Goal: Task Accomplishment & Management: Manage account settings

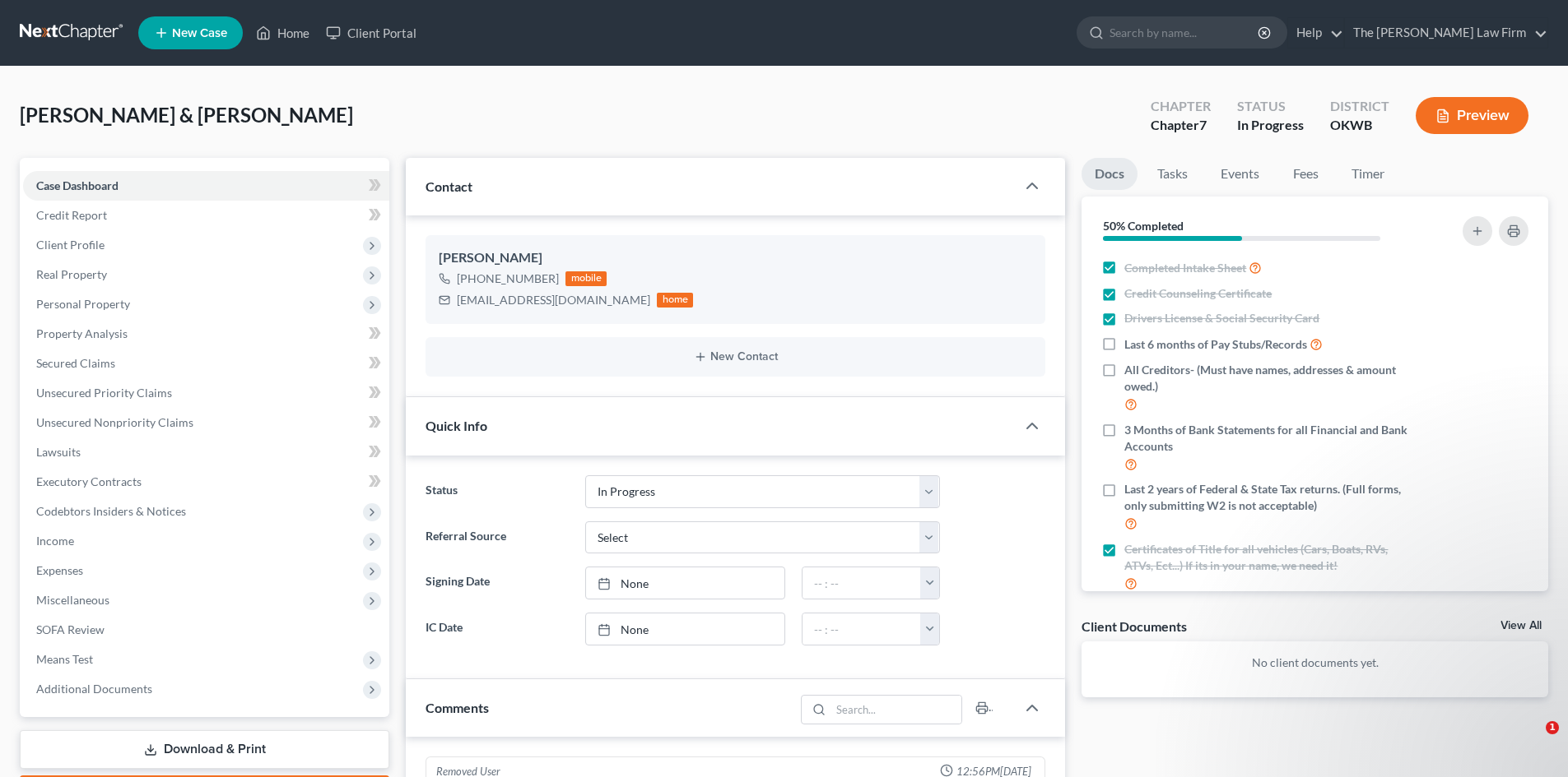
select select "4"
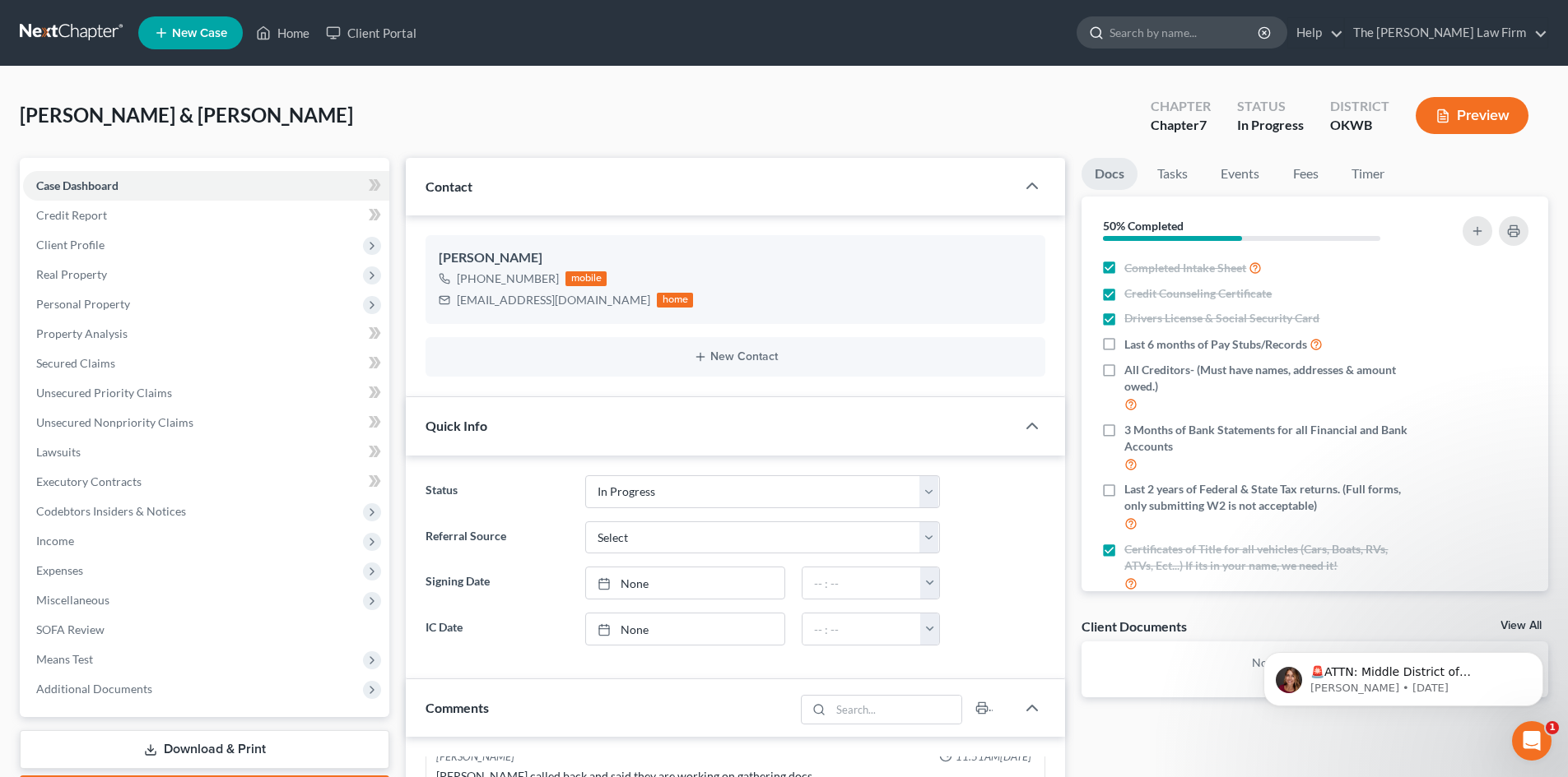
click at [1219, 33] on input "search" at bounding box center [1185, 32] width 151 height 30
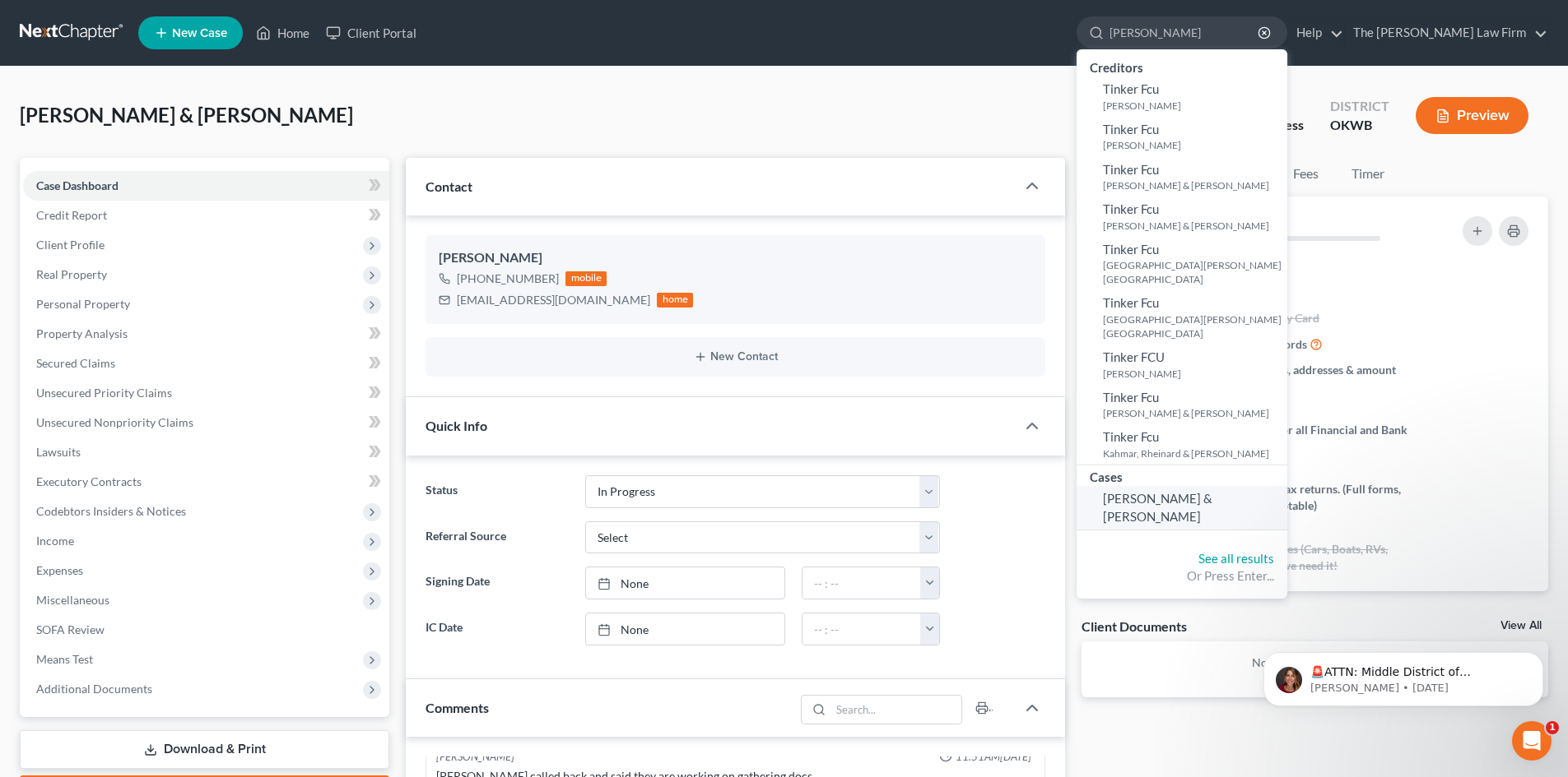
type input "[PERSON_NAME]"
click at [1212, 492] on span "[PERSON_NAME] & [PERSON_NAME]" at bounding box center [1157, 507] width 109 height 32
select select "4"
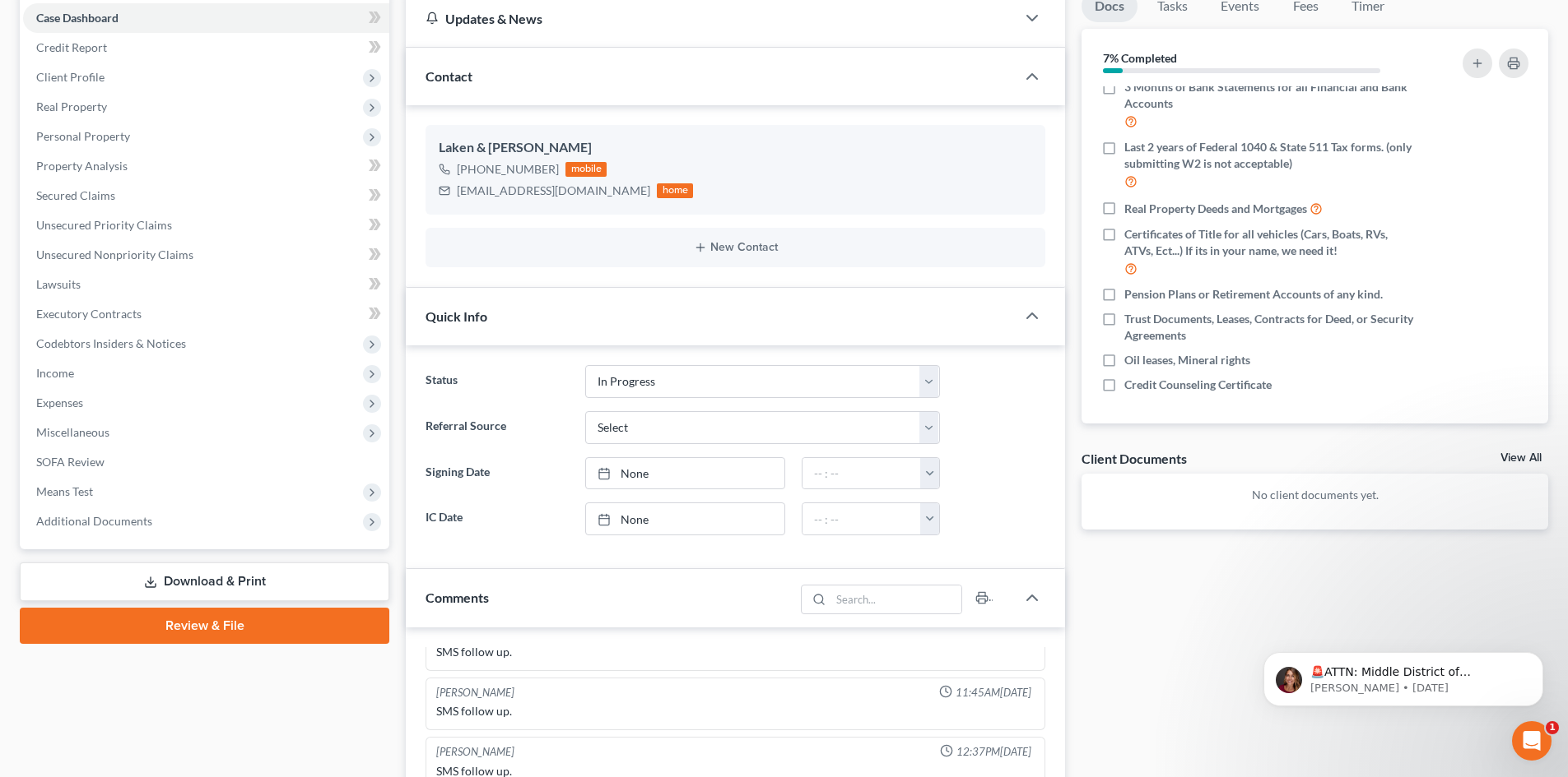
scroll to position [158, 0]
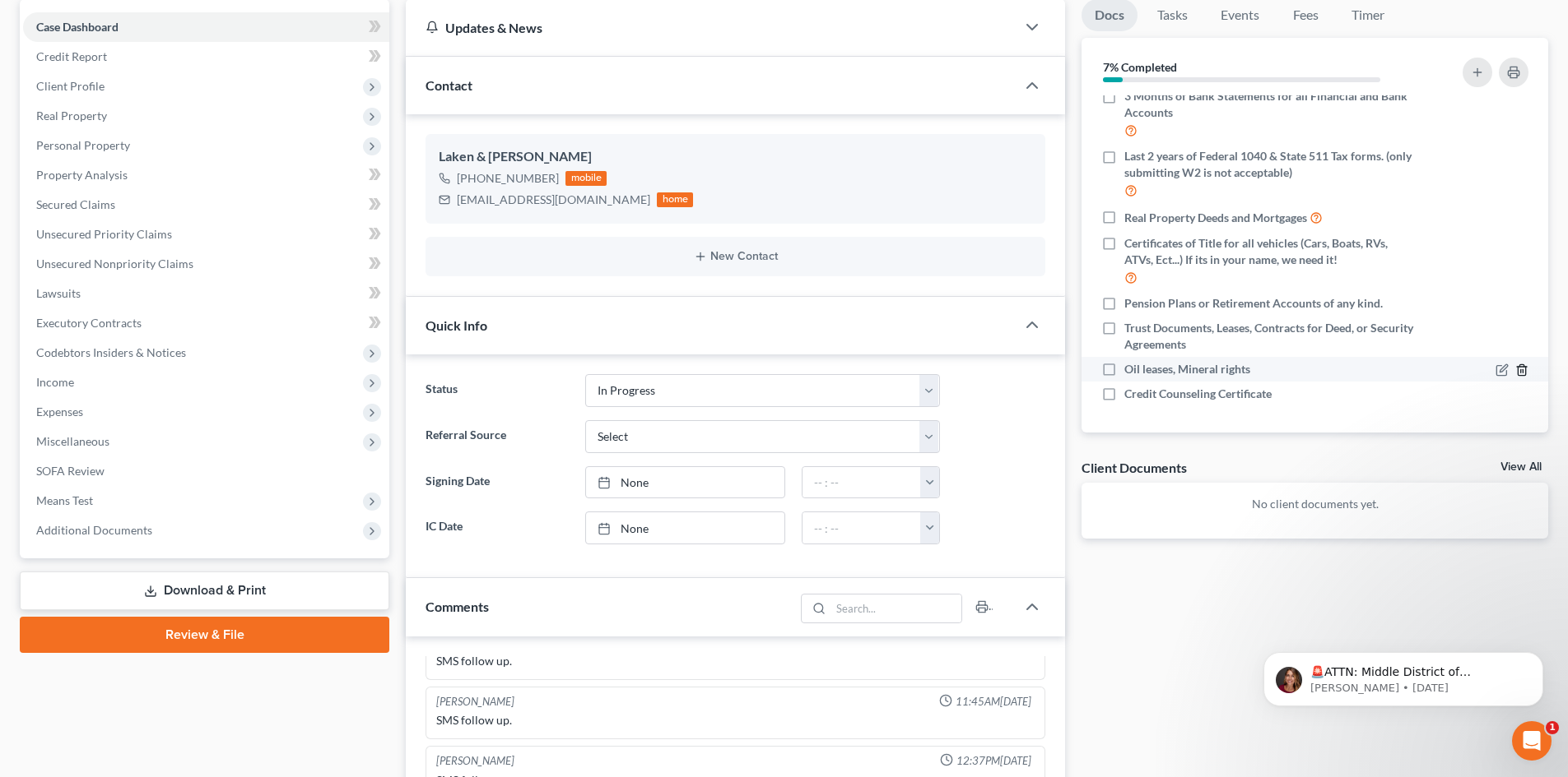
click at [1522, 371] on line "button" at bounding box center [1522, 370] width 0 height 3
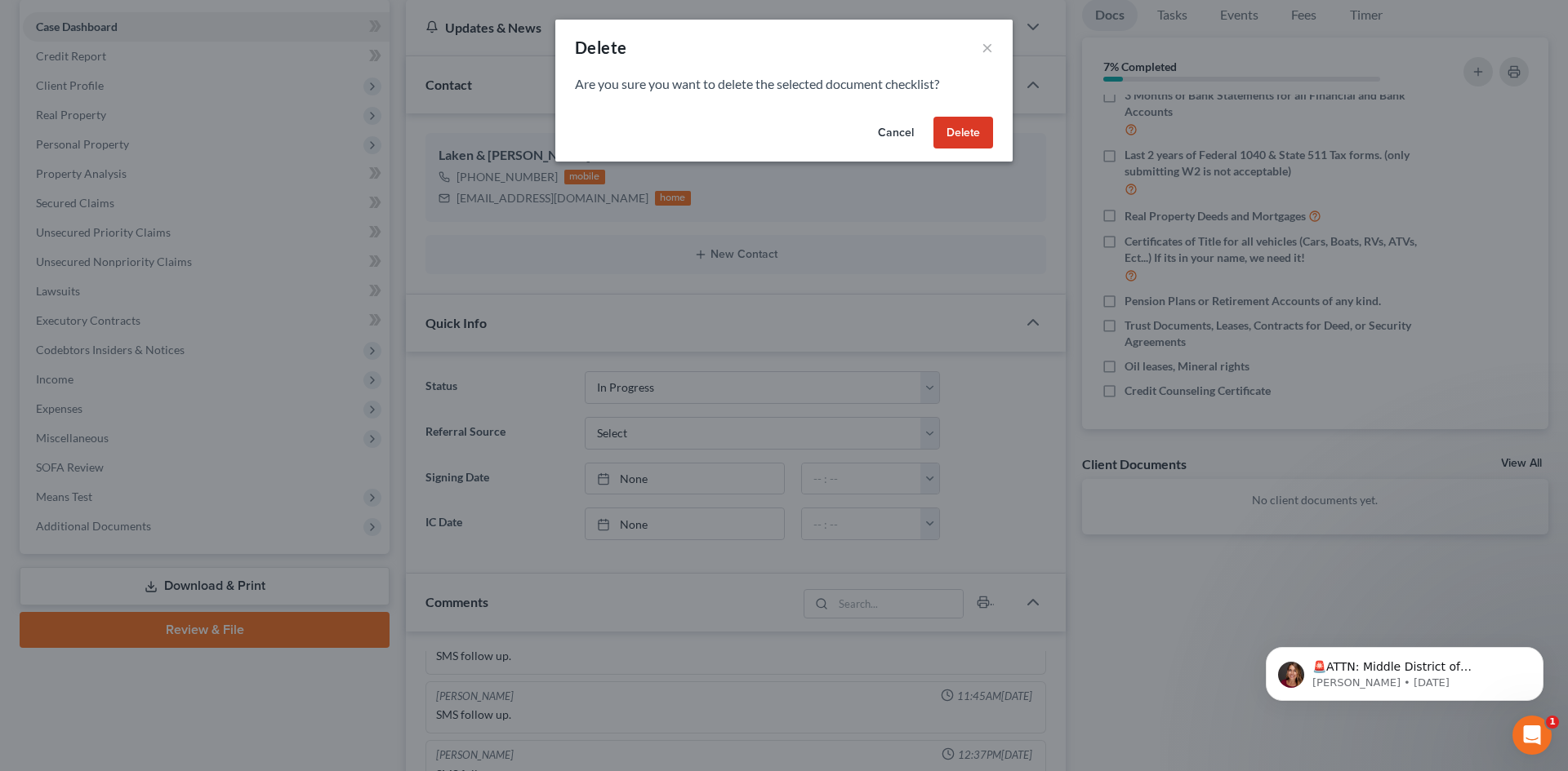
click at [971, 135] on button "Delete" at bounding box center [963, 133] width 59 height 33
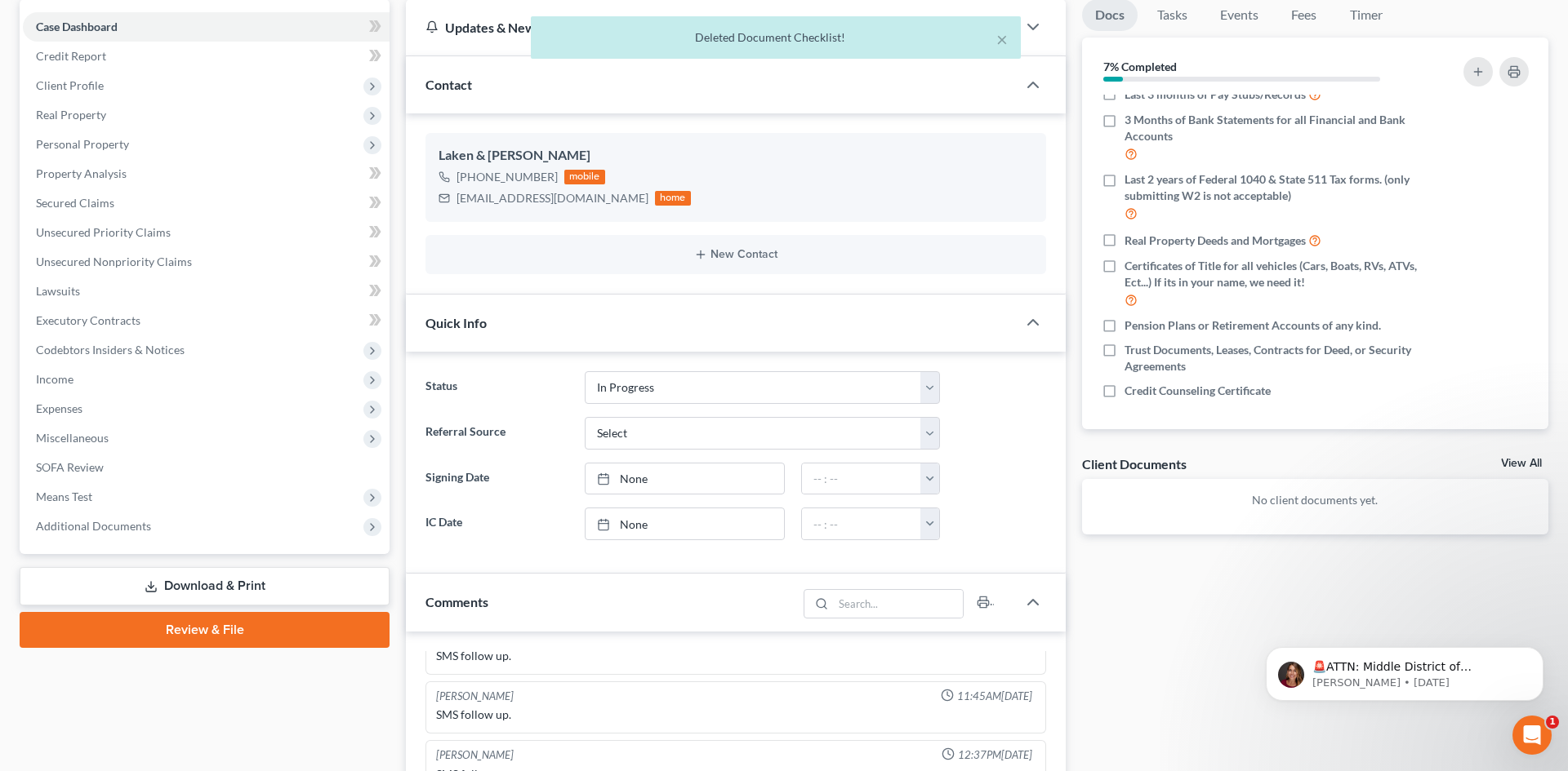
scroll to position [178, 0]
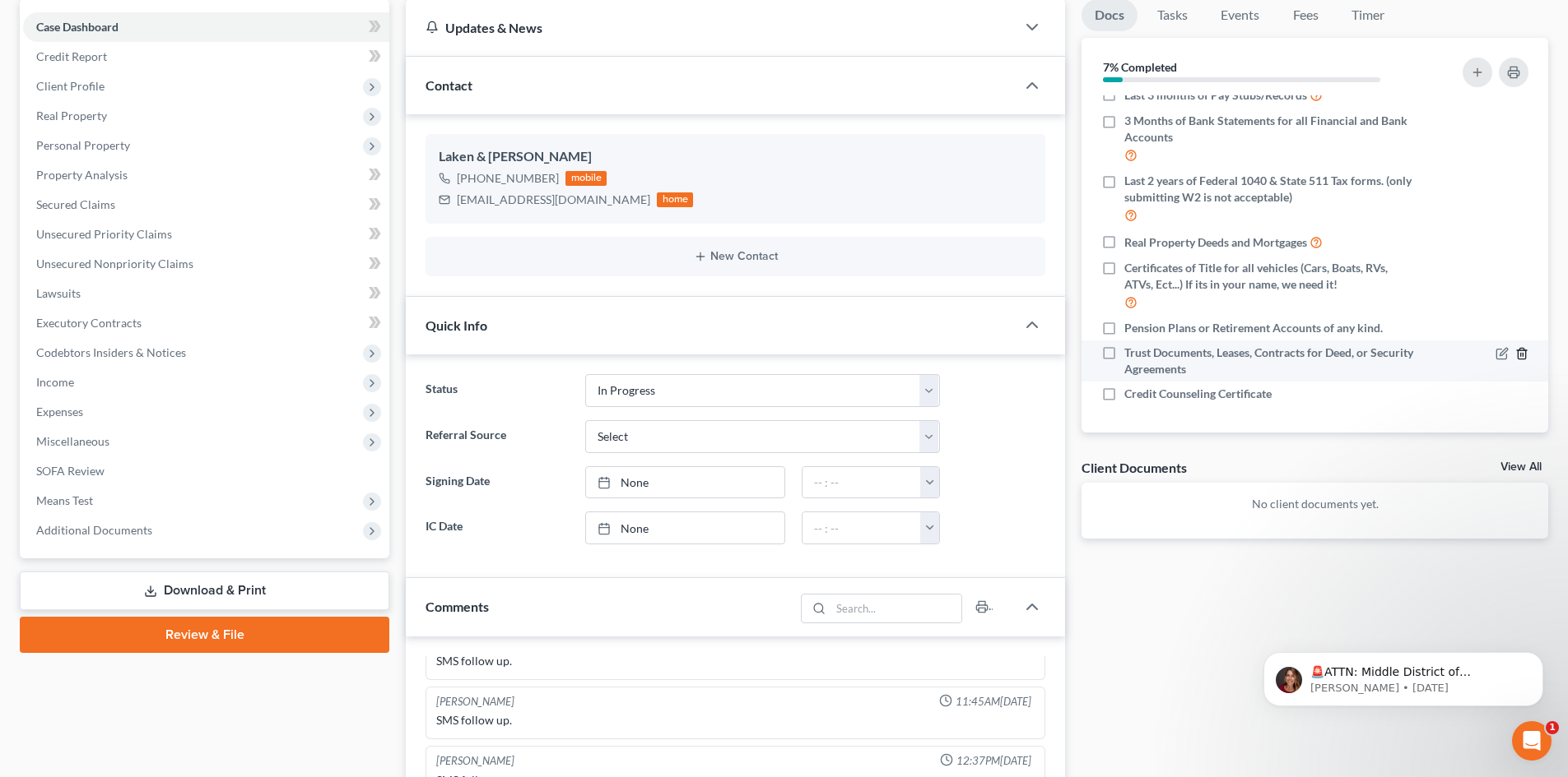
click at [1521, 356] on line "button" at bounding box center [1521, 354] width 0 height 3
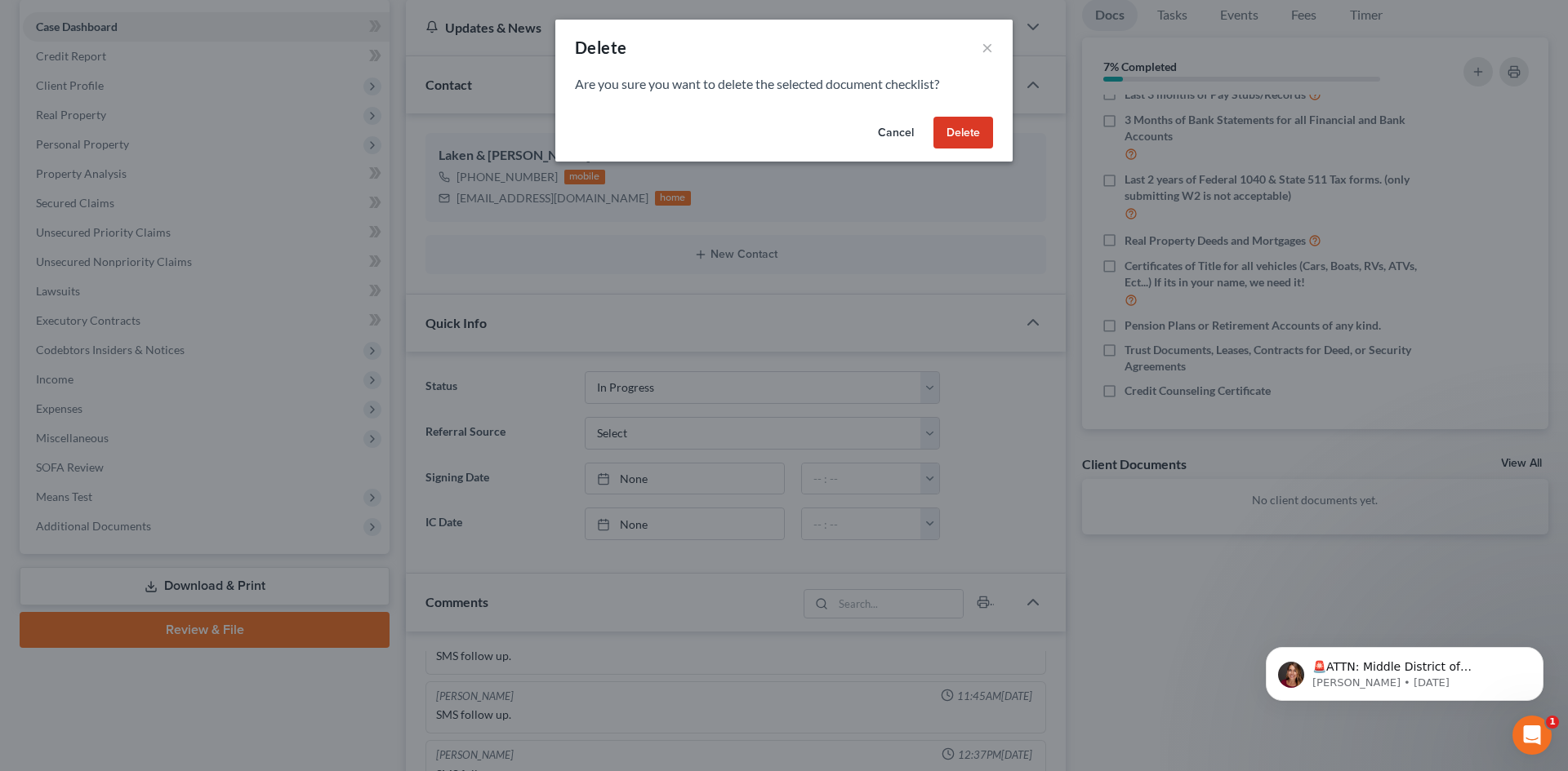
click at [967, 137] on button "Delete" at bounding box center [963, 133] width 59 height 33
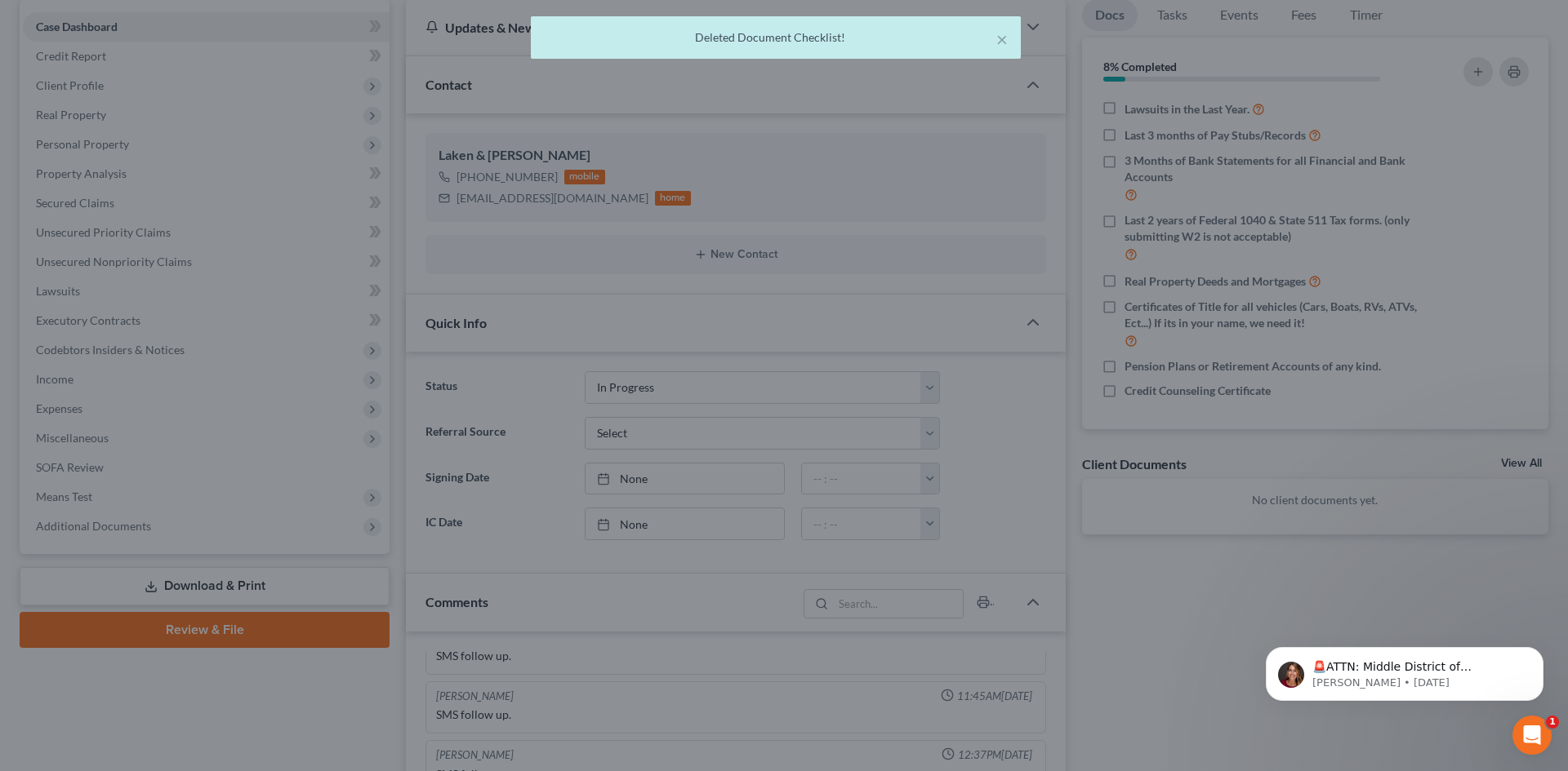
scroll to position [137, 0]
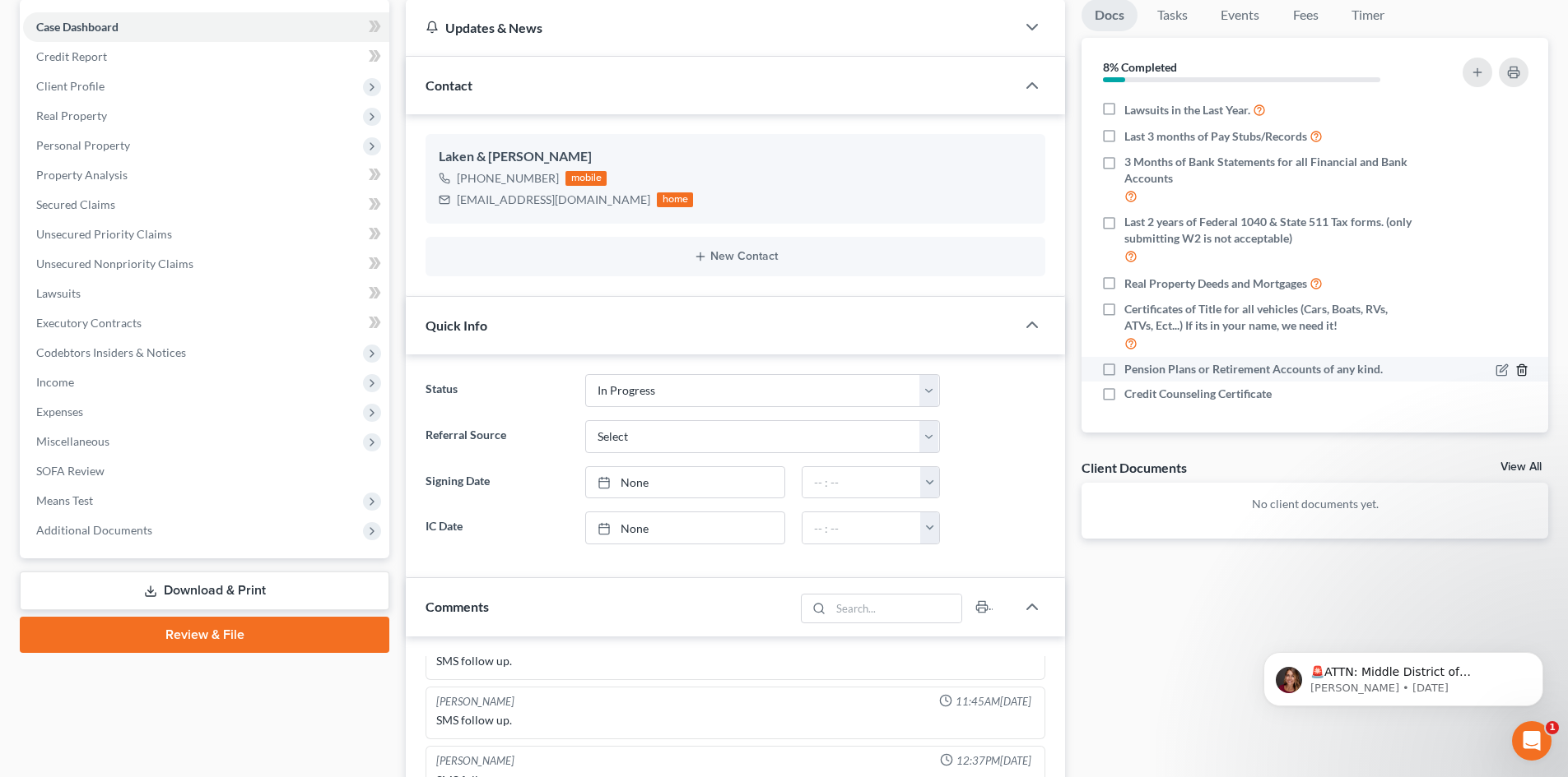
click at [1515, 368] on icon "button" at bounding box center [1521, 369] width 13 height 13
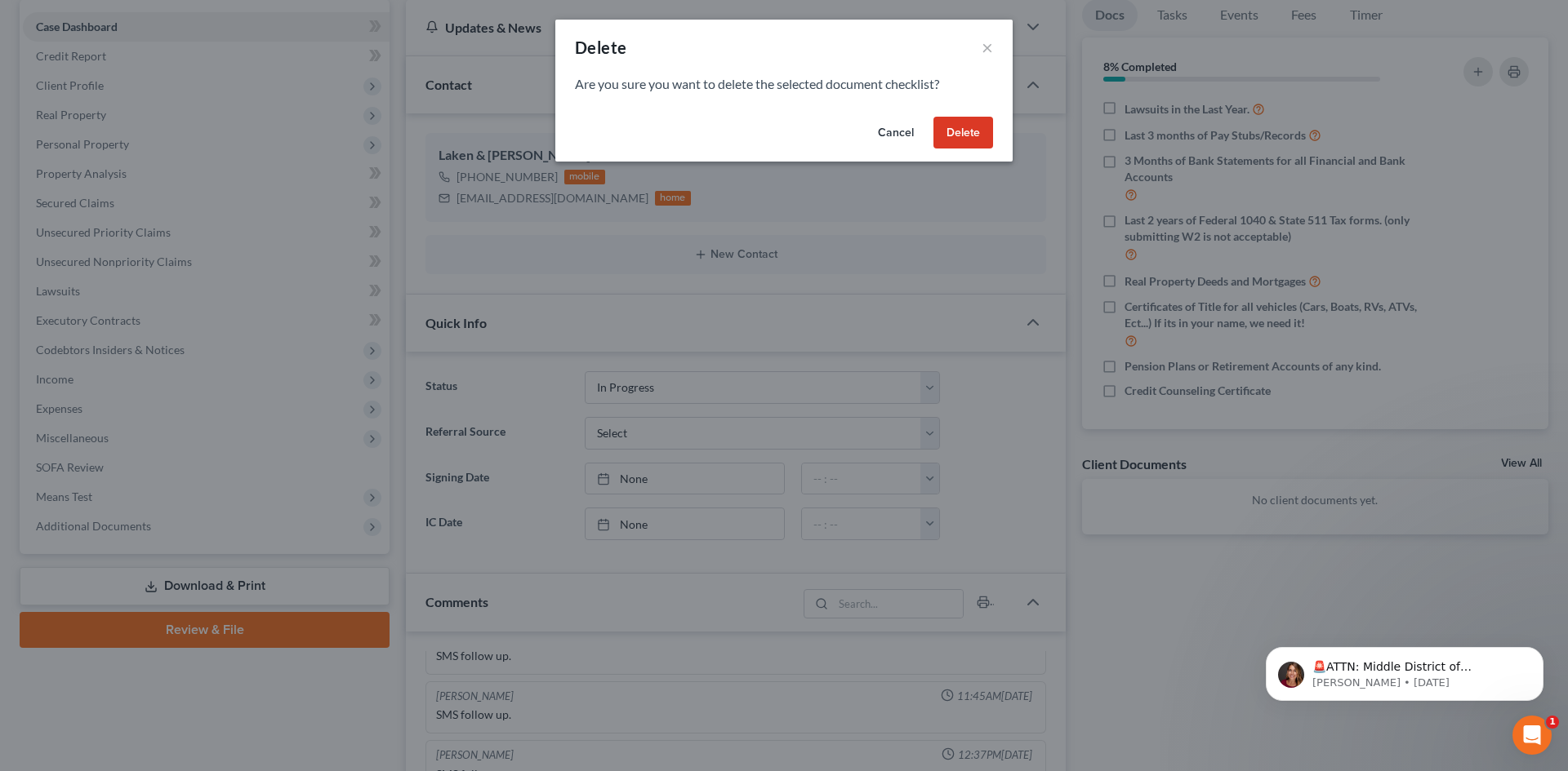
click at [978, 135] on button "Delete" at bounding box center [963, 133] width 59 height 33
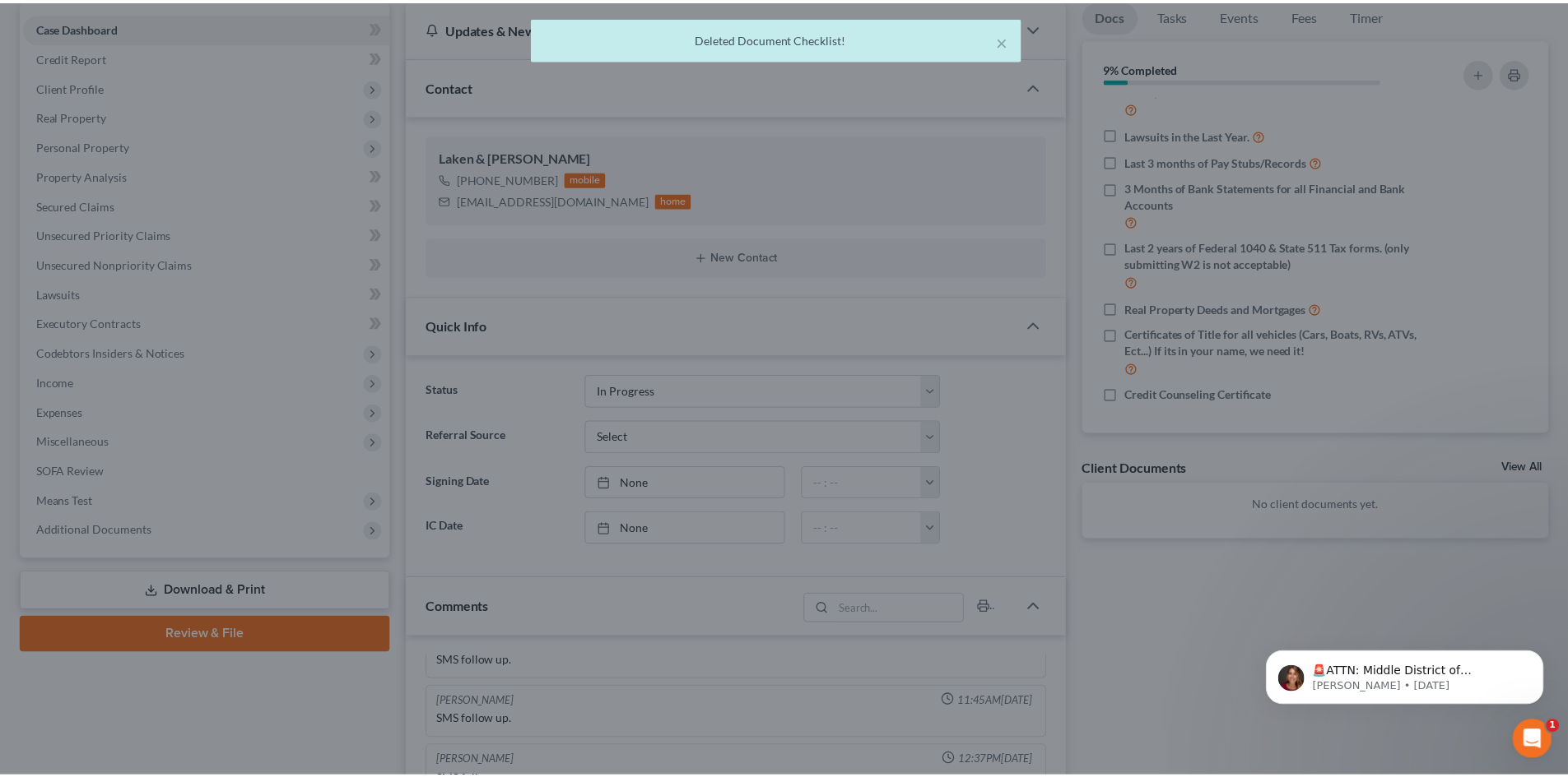
scroll to position [113, 0]
